Goal: Navigation & Orientation: Find specific page/section

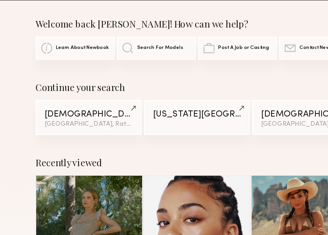
scroll to position [20, 0]
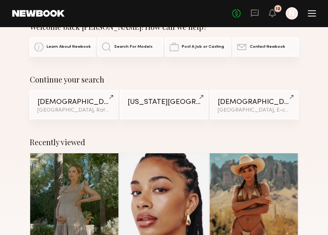
click at [235, 34] on section "Welcome back [PERSON_NAME]! How can we help? Learn About Newbook Search For Mod…" at bounding box center [164, 39] width 269 height 34
click at [290, 15] on div at bounding box center [292, 13] width 12 height 12
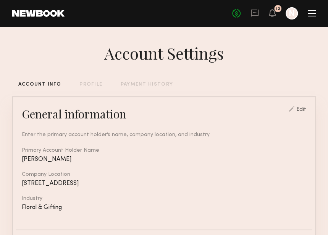
click at [46, 13] on link at bounding box center [38, 13] width 52 height 7
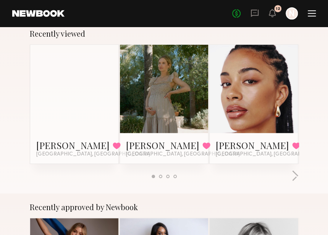
scroll to position [142, 0]
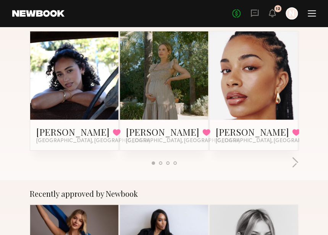
click at [82, 90] on link at bounding box center [74, 75] width 39 height 88
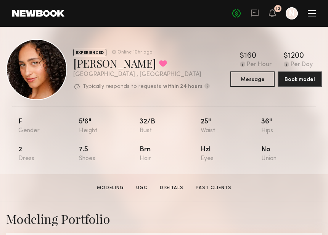
click at [47, 15] on link at bounding box center [38, 13] width 52 height 7
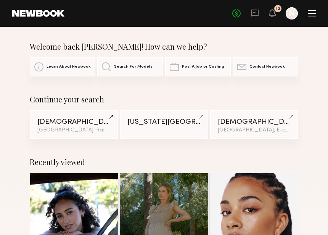
click at [271, 16] on icon at bounding box center [272, 13] width 7 height 8
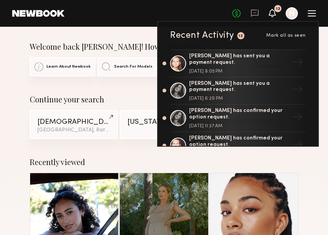
click at [289, 17] on div at bounding box center [292, 13] width 12 height 12
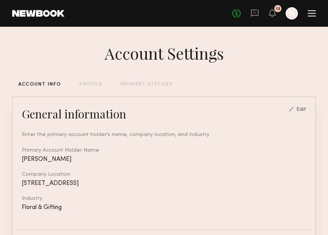
click at [314, 15] on div at bounding box center [312, 13] width 8 height 6
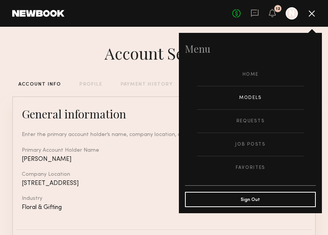
click at [260, 95] on link "Models" at bounding box center [250, 97] width 107 height 23
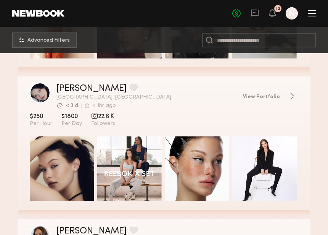
scroll to position [378, 0]
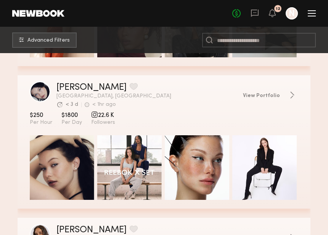
click at [22, 189] on div "Quick Preview Quick Preview Quick Preview Quick Preview" at bounding box center [164, 167] width 293 height 65
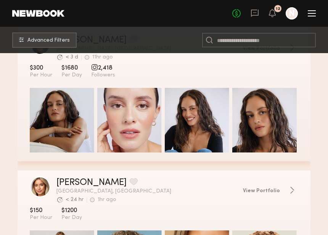
scroll to position [577, 0]
